Goal: Task Accomplishment & Management: Use online tool/utility

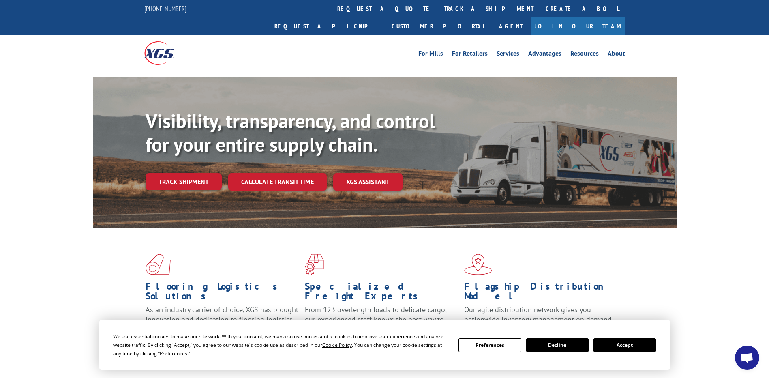
click at [635, 342] on button "Accept" at bounding box center [625, 345] width 62 height 14
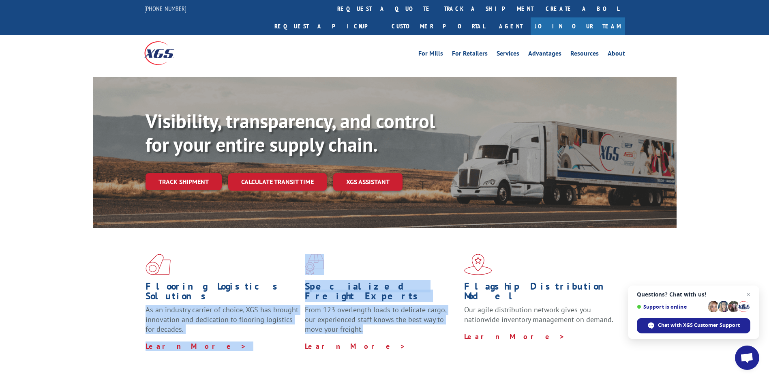
drag, startPoint x: 341, startPoint y: 303, endPoint x: 304, endPoint y: 277, distance: 45.8
click at [304, 277] on div "Flooring Logistics Solutions As an industry carrier of choice, XGS has brought …" at bounding box center [385, 302] width 584 height 149
click at [743, 294] on span "Questions? Chat with us! Support is online" at bounding box center [694, 302] width 114 height 22
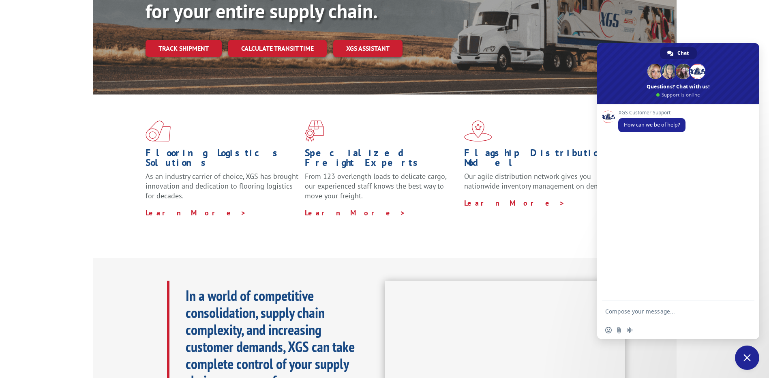
scroll to position [243, 0]
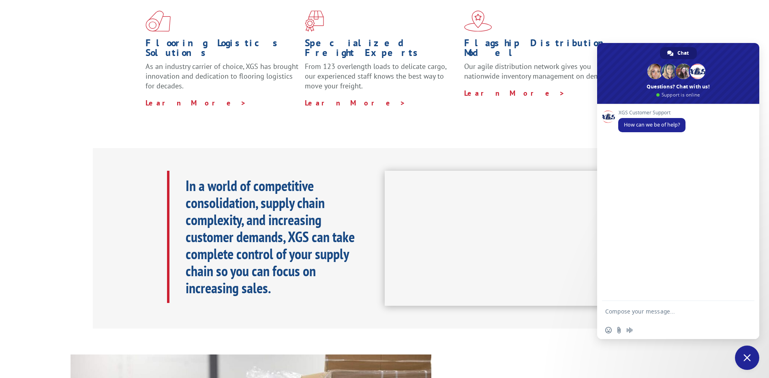
click at [724, 19] on div "Flooring Logistics Solutions As an industry carrier of choice, XGS has brought …" at bounding box center [384, 66] width 769 height 163
click at [750, 353] on span "Close chat" at bounding box center [747, 357] width 24 height 24
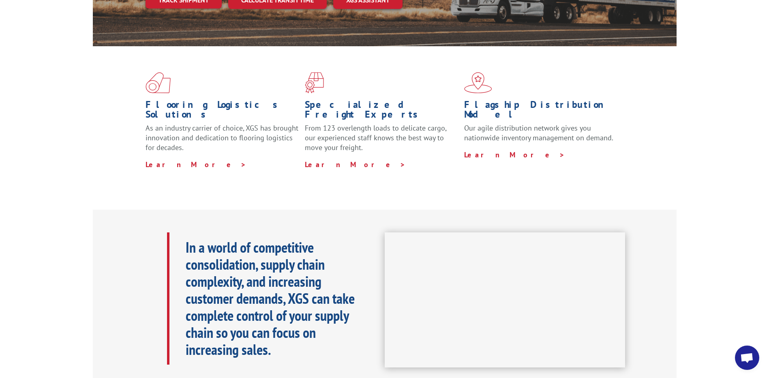
scroll to position [0, 0]
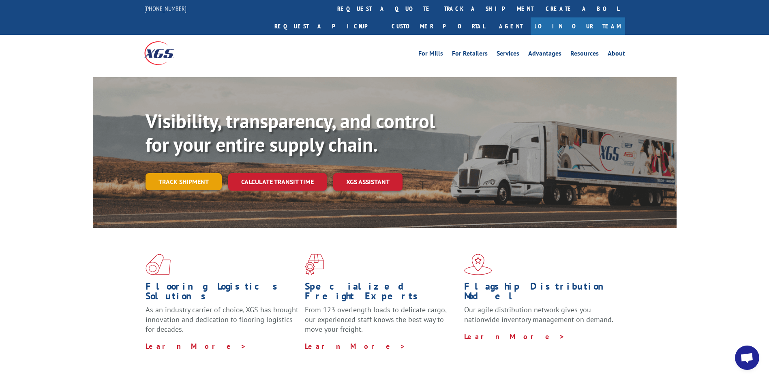
click at [206, 173] on link "Track shipment" at bounding box center [184, 181] width 76 height 17
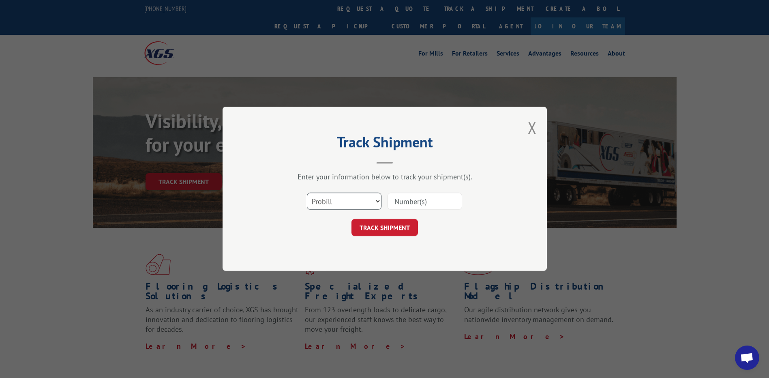
click at [342, 197] on select "Select category... Probill BOL PO" at bounding box center [344, 201] width 75 height 17
click at [532, 122] on button "Close modal" at bounding box center [532, 127] width 9 height 21
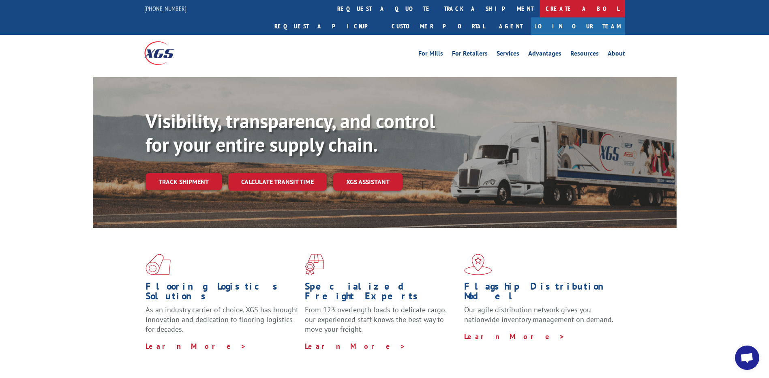
click at [540, 9] on link "Create a BOL" at bounding box center [583, 8] width 86 height 17
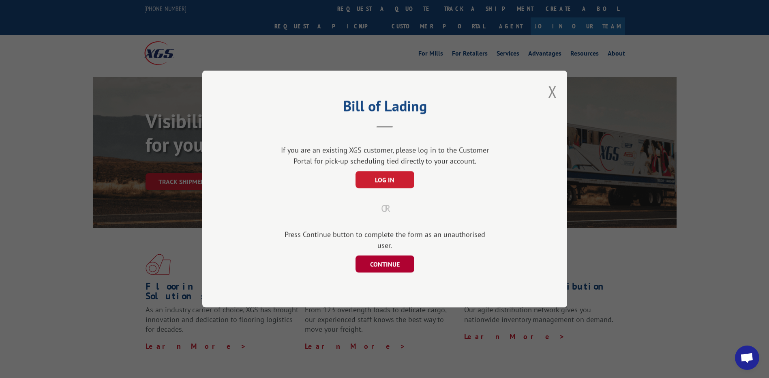
click at [398, 266] on button "CONTINUE" at bounding box center [384, 263] width 59 height 17
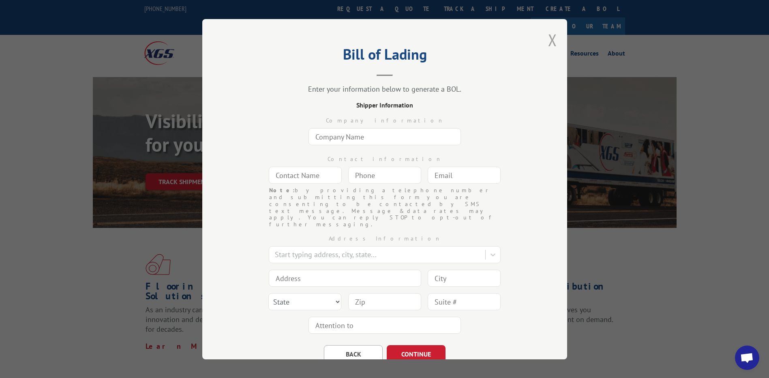
click at [550, 40] on button "Close modal" at bounding box center [552, 39] width 9 height 21
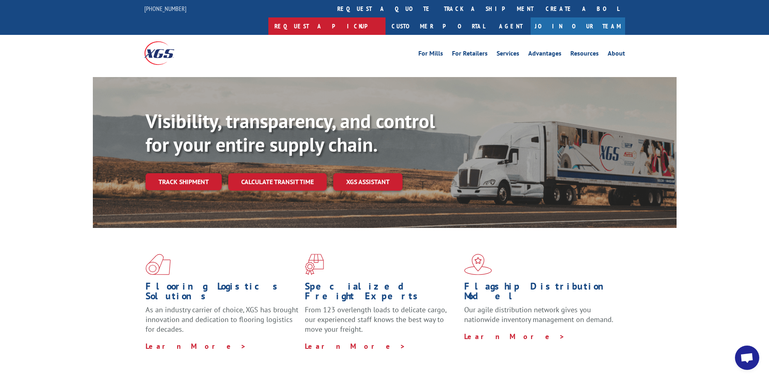
click at [386, 17] on link "Request a pickup" at bounding box center [326, 25] width 117 height 17
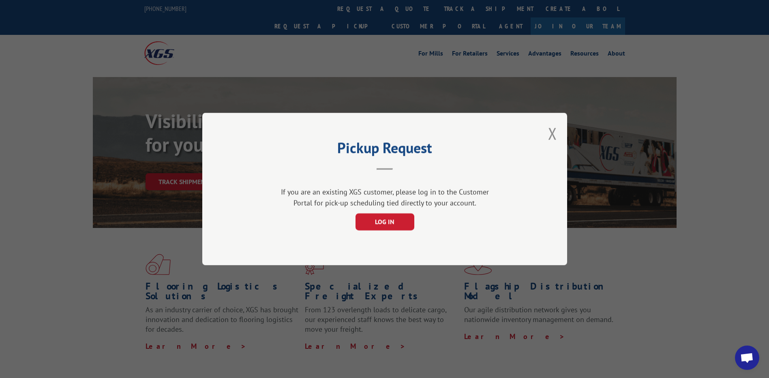
click at [547, 129] on div "Pickup Request If you are an existing XGS customer, please log in to the Custom…" at bounding box center [384, 189] width 365 height 152
click at [552, 132] on button "Close modal" at bounding box center [552, 133] width 9 height 21
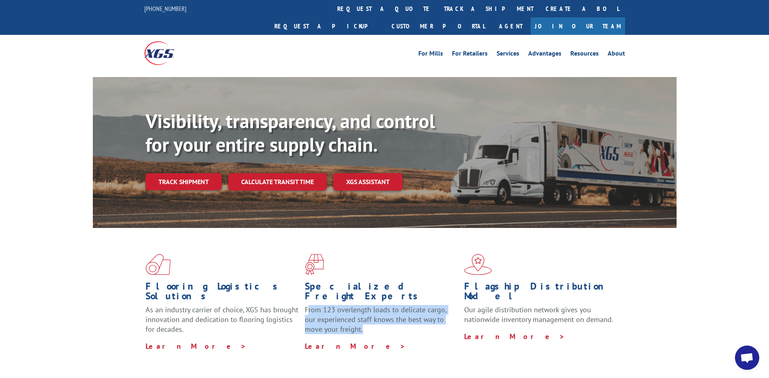
drag, startPoint x: 358, startPoint y: 304, endPoint x: 309, endPoint y: 284, distance: 52.6
click at [309, 305] on p "From 123 overlength loads to delicate cargo, our experienced staff knows the be…" at bounding box center [381, 323] width 153 height 36
